Goal: Ask a question

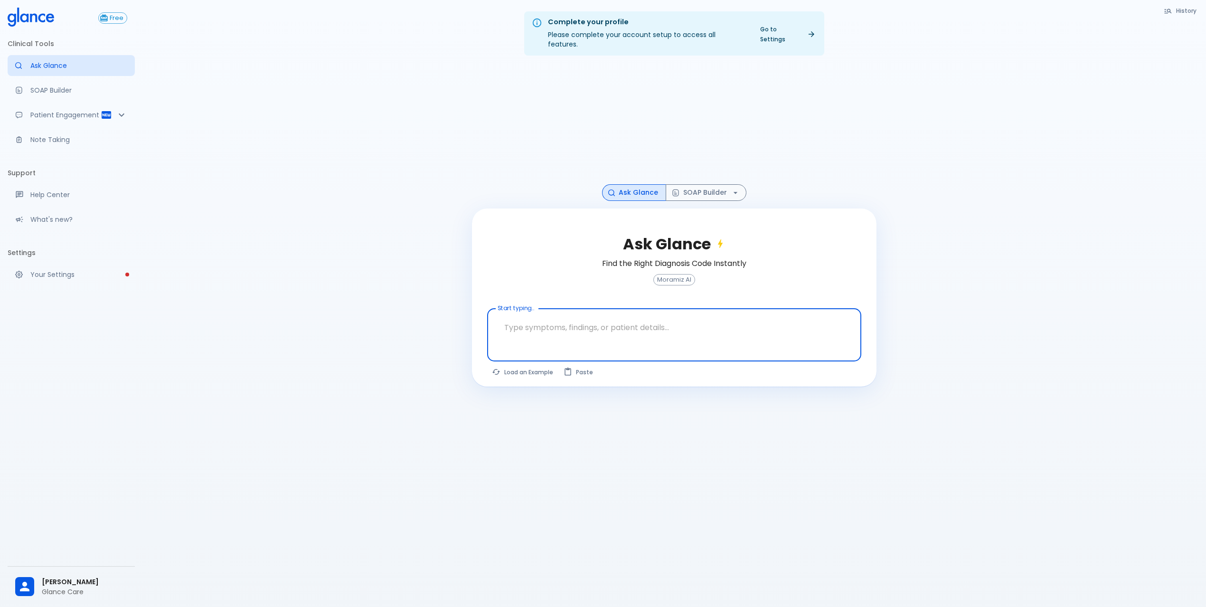
click at [588, 331] on textarea "Start typing..." at bounding box center [674, 327] width 361 height 30
type textarea "headache"
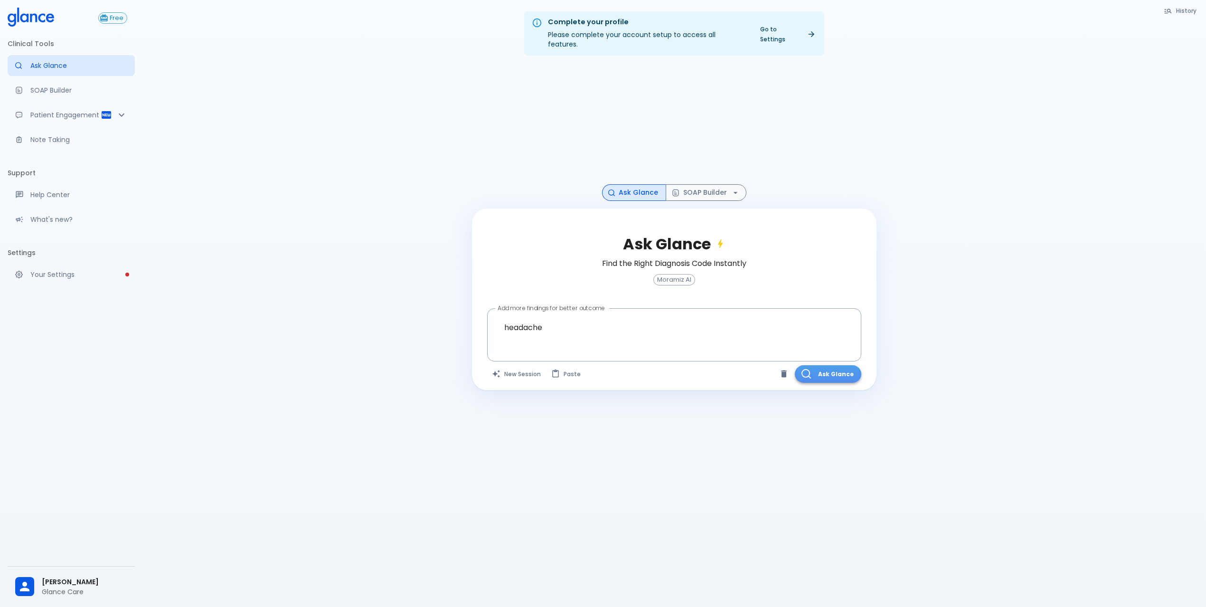
click at [849, 369] on button "Ask Glance" at bounding box center [828, 374] width 66 height 18
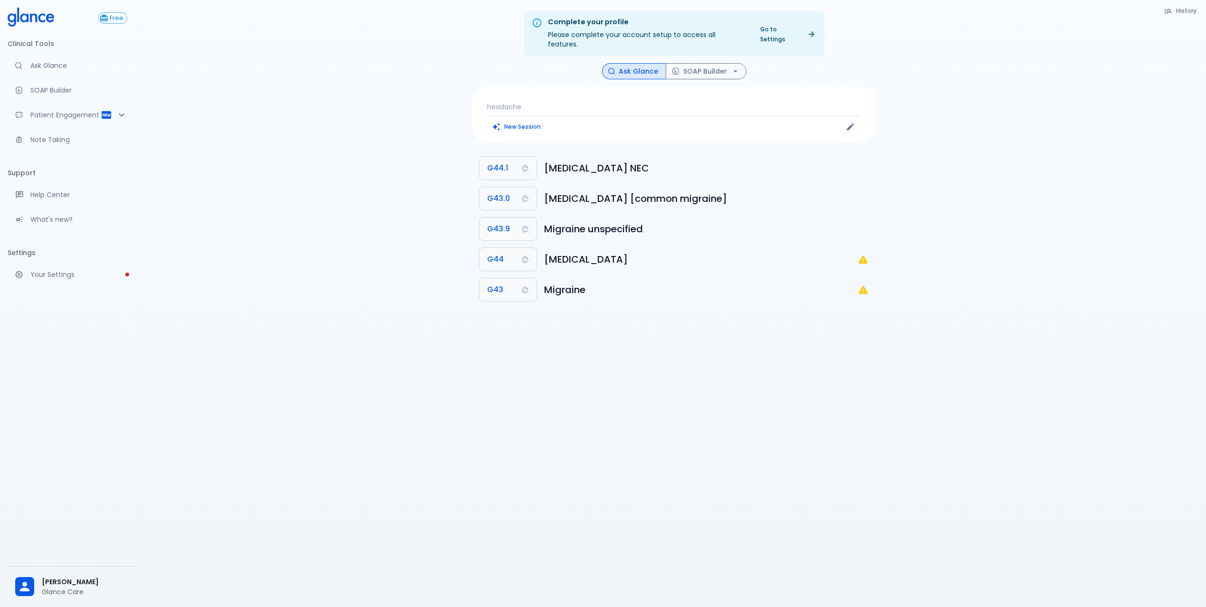
click at [542, 102] on p "headache" at bounding box center [674, 106] width 374 height 9
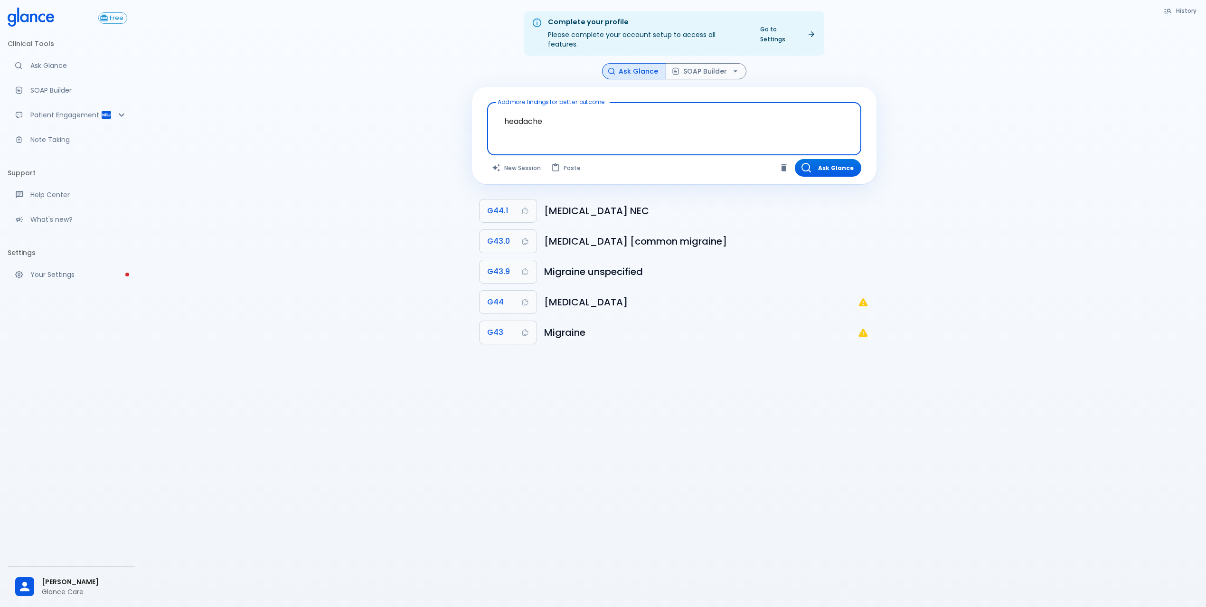
click at [574, 116] on textarea "headache" at bounding box center [674, 121] width 361 height 30
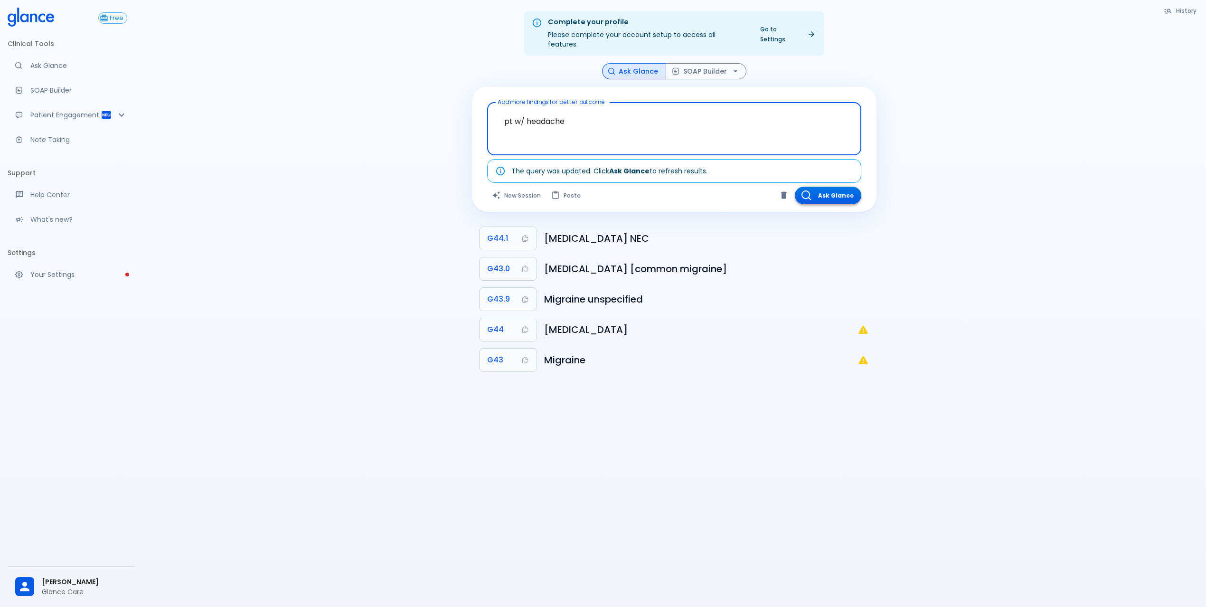
type textarea "pt w/ headache"
click at [851, 192] on button "Ask Glance" at bounding box center [828, 196] width 66 height 18
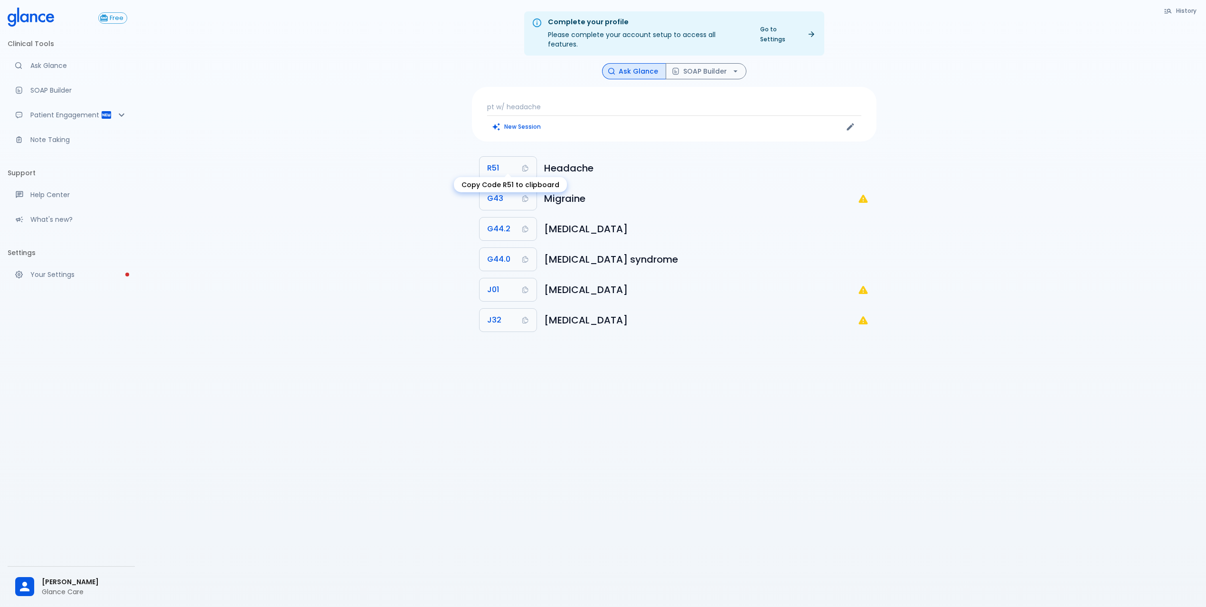
click at [520, 157] on button "R51" at bounding box center [508, 168] width 57 height 23
drag, startPoint x: 511, startPoint y: 192, endPoint x: 519, endPoint y: 199, distance: 11.1
click at [511, 192] on body "↧ pull to refresh ↧ Free Clinical Tools Ask Glance SOAP Builder Patient Engagem…" at bounding box center [603, 315] width 1206 height 630
click at [505, 191] on button "G43" at bounding box center [508, 198] width 57 height 23
click at [507, 231] on body "↧ pull to refresh ↧ Free Clinical Tools Ask Glance SOAP Builder Patient Engagem…" at bounding box center [603, 315] width 1206 height 630
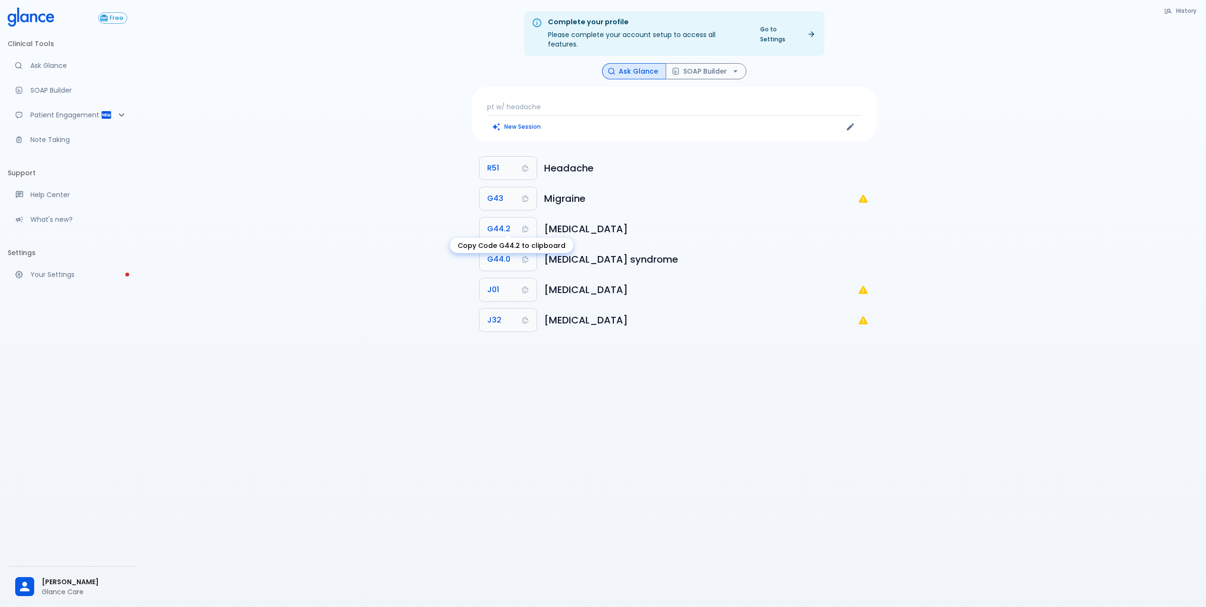
click at [506, 245] on body "↧ pull to refresh ↧ Free Clinical Tools Ask Glance SOAP Builder Patient Engagem…" at bounding box center [603, 315] width 1206 height 630
click at [501, 222] on span "G44.2" at bounding box center [498, 228] width 23 height 13
click at [383, 242] on div "Complete your profile Please complete your account setup to access all features…" at bounding box center [674, 315] width 1064 height 630
